Goal: Navigation & Orientation: Find specific page/section

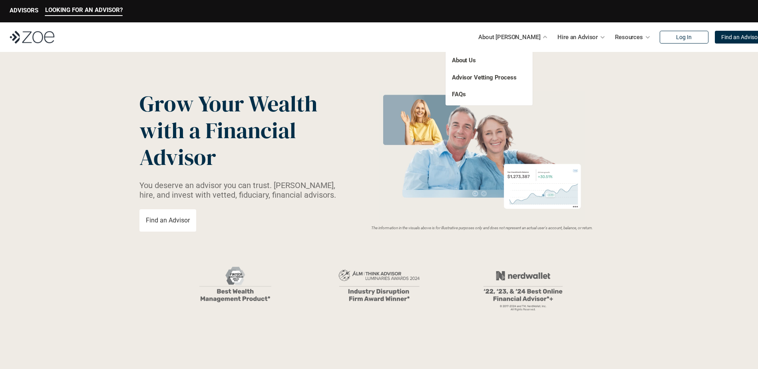
click at [542, 36] on div at bounding box center [545, 37] width 6 height 6
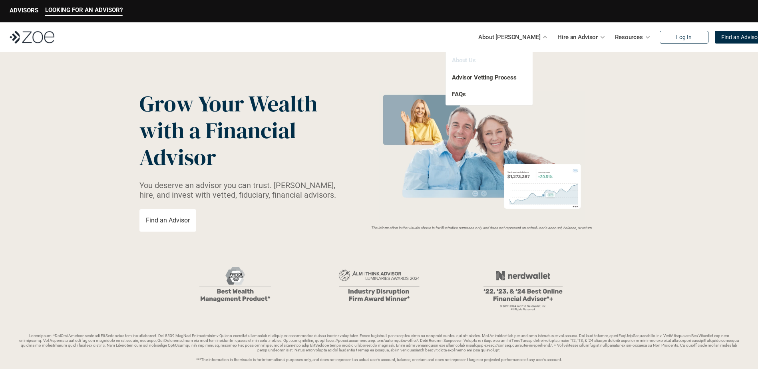
click at [454, 58] on link "About Us" at bounding box center [464, 60] width 24 height 7
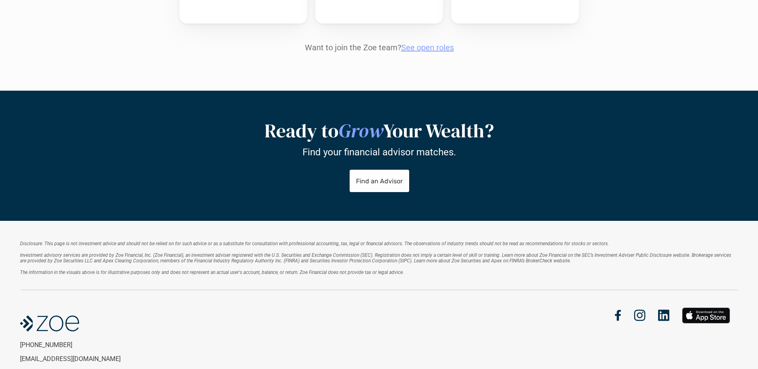
scroll to position [985, 0]
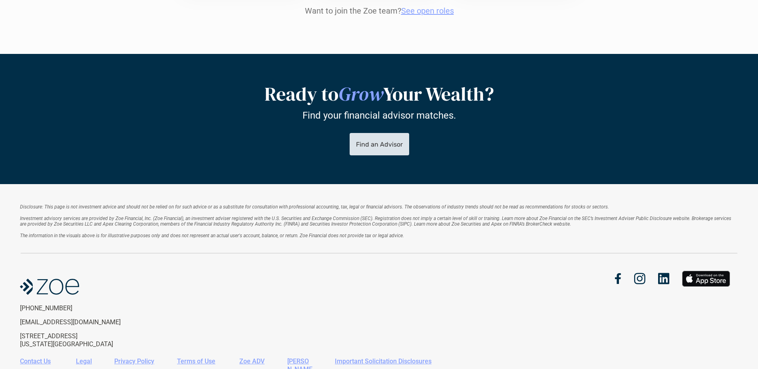
click at [377, 140] on p "Find an Advisor" at bounding box center [379, 144] width 47 height 8
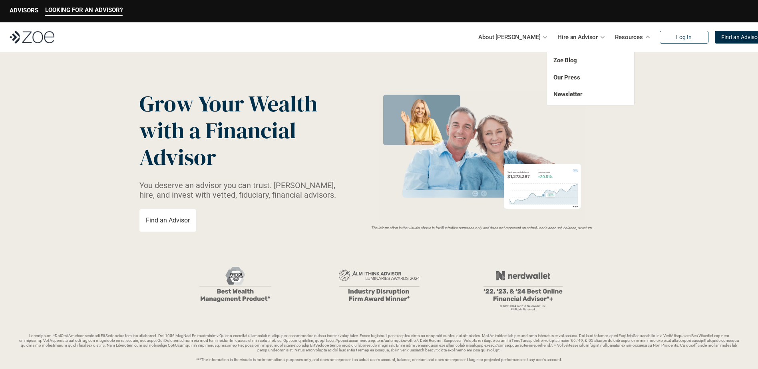
click at [626, 43] on div "Resources" at bounding box center [633, 37] width 36 height 16
